Goal: Task Accomplishment & Management: Manage account settings

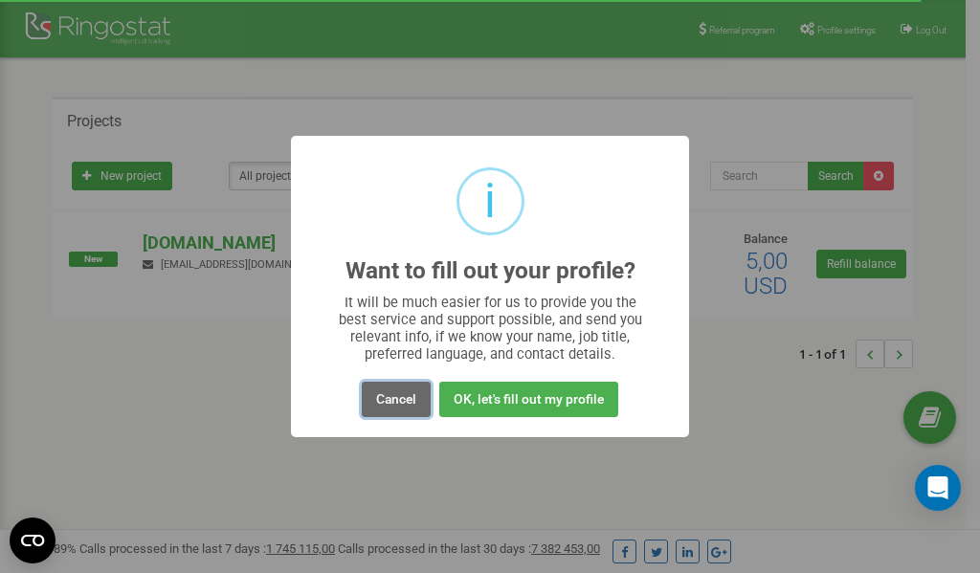
click at [410, 402] on button "Cancel" at bounding box center [396, 399] width 69 height 35
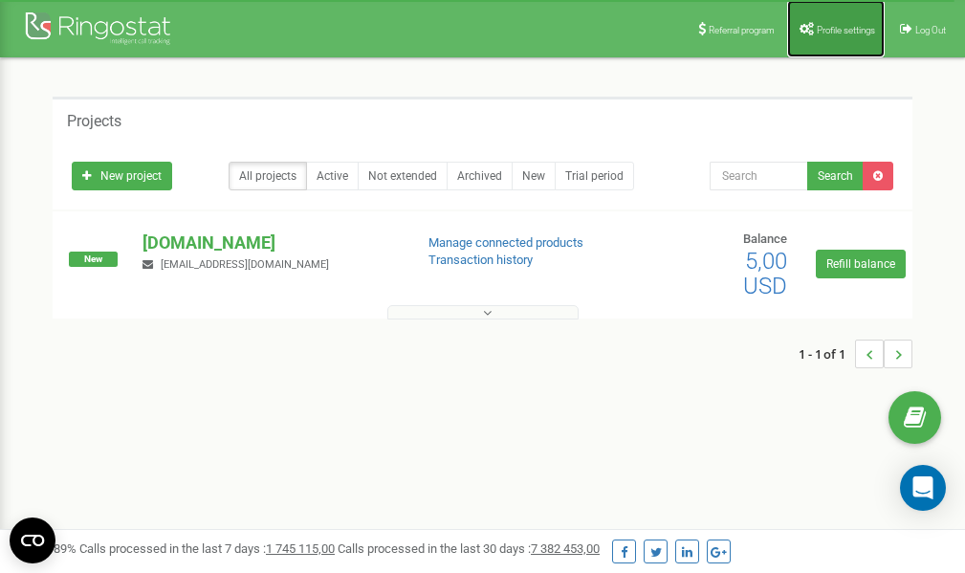
click at [837, 33] on span "Profile settings" at bounding box center [846, 30] width 58 height 11
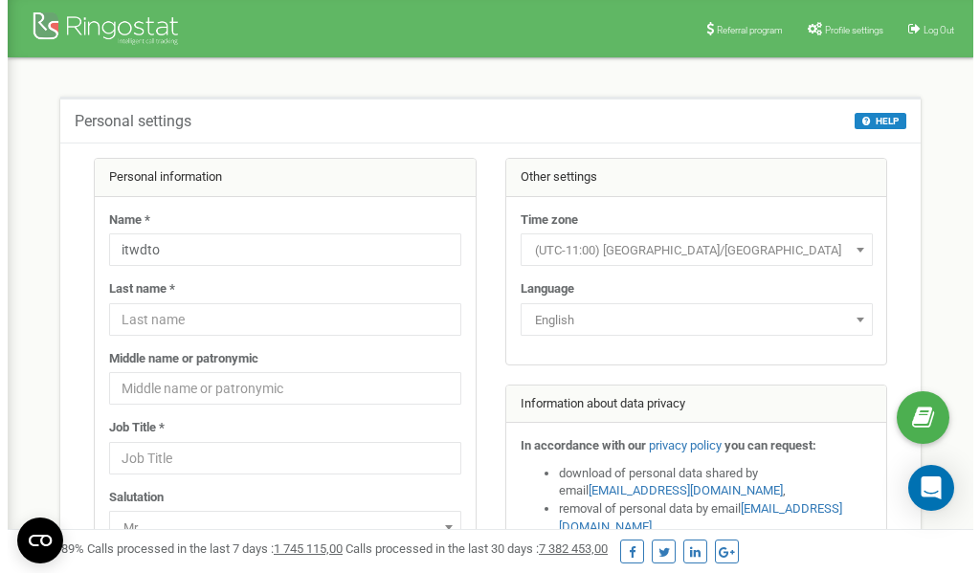
scroll to position [96, 0]
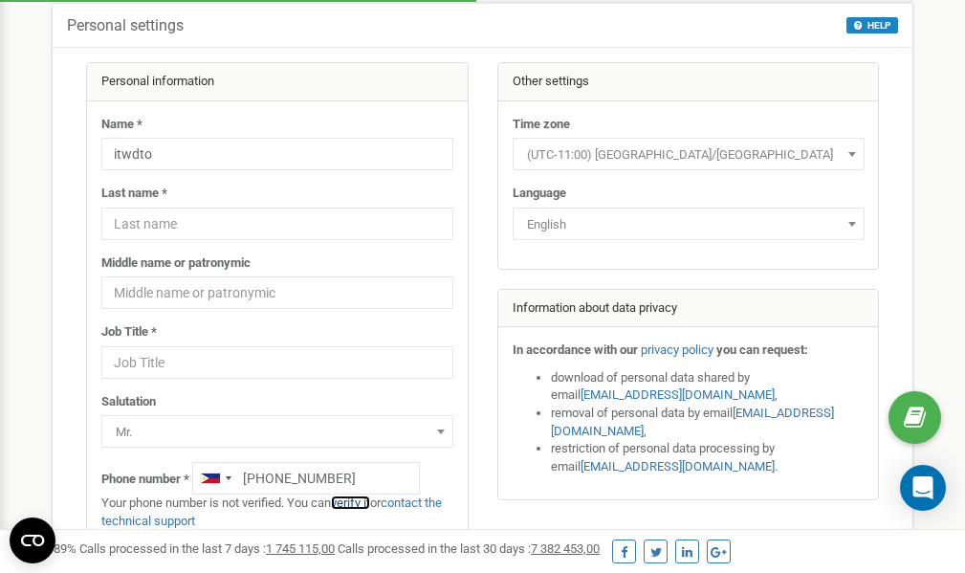
click at [361, 501] on link "verify it" at bounding box center [350, 503] width 39 height 14
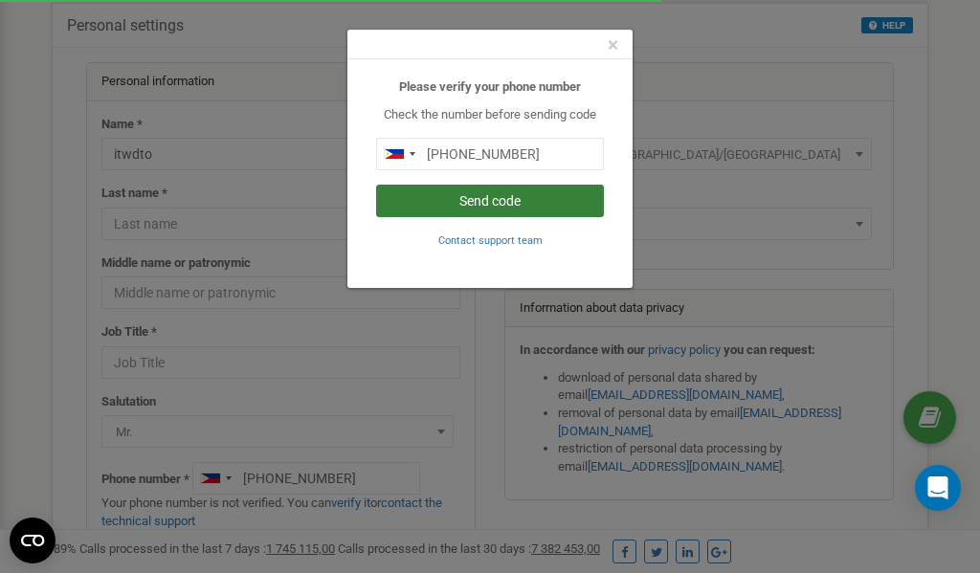
click at [503, 202] on button "Send code" at bounding box center [490, 201] width 228 height 33
